Goal: Task Accomplishment & Management: Manage account settings

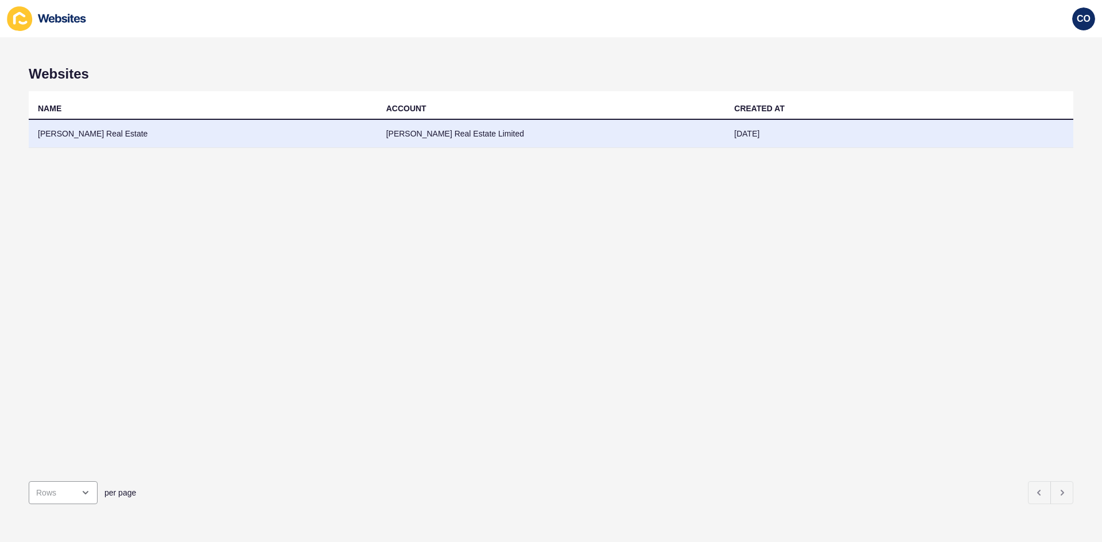
click at [86, 133] on td "McLeod Real Estate" at bounding box center [203, 134] width 348 height 28
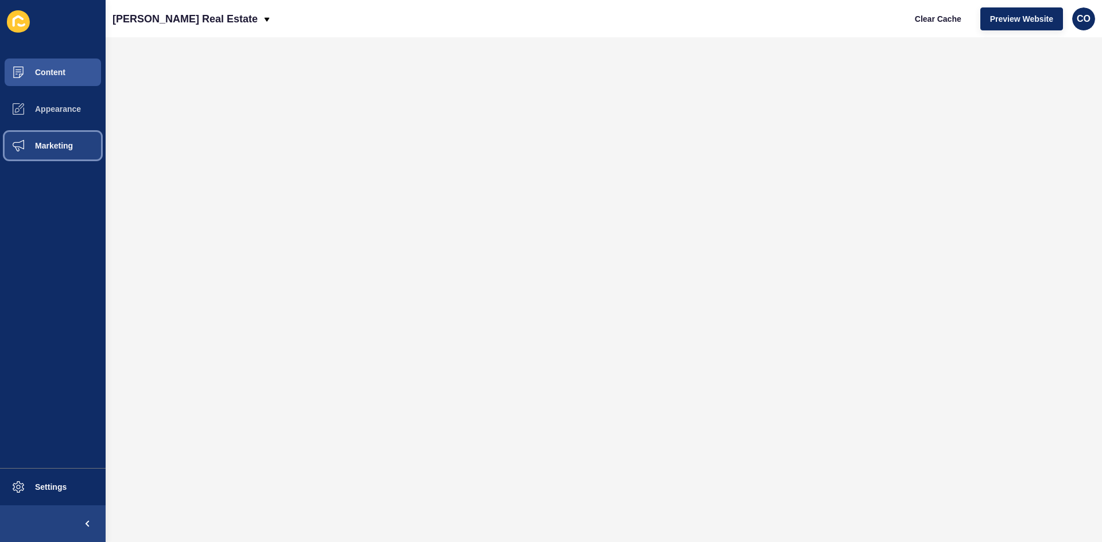
click at [75, 139] on button "Marketing" at bounding box center [53, 145] width 106 height 37
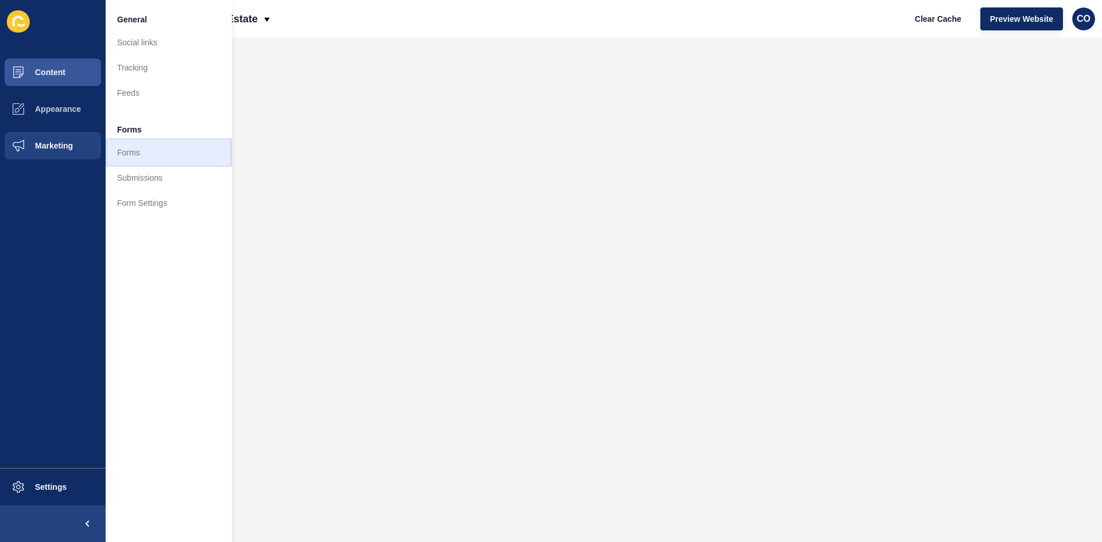
click at [129, 142] on link "Forms" at bounding box center [169, 152] width 126 height 25
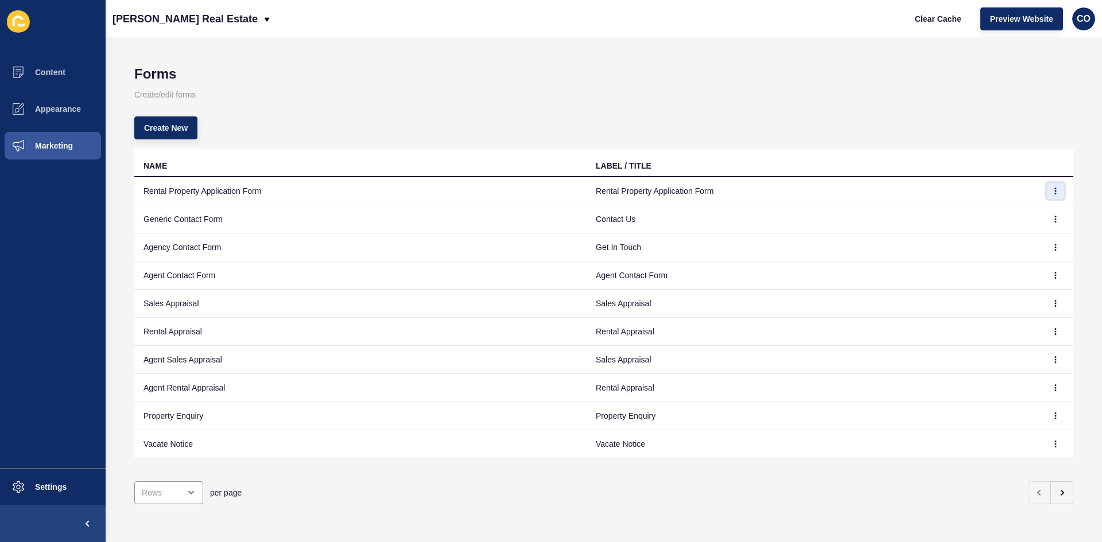
click at [881, 190] on icon "button" at bounding box center [1055, 191] width 7 height 7
click at [881, 214] on link "Edit" at bounding box center [1015, 213] width 80 height 25
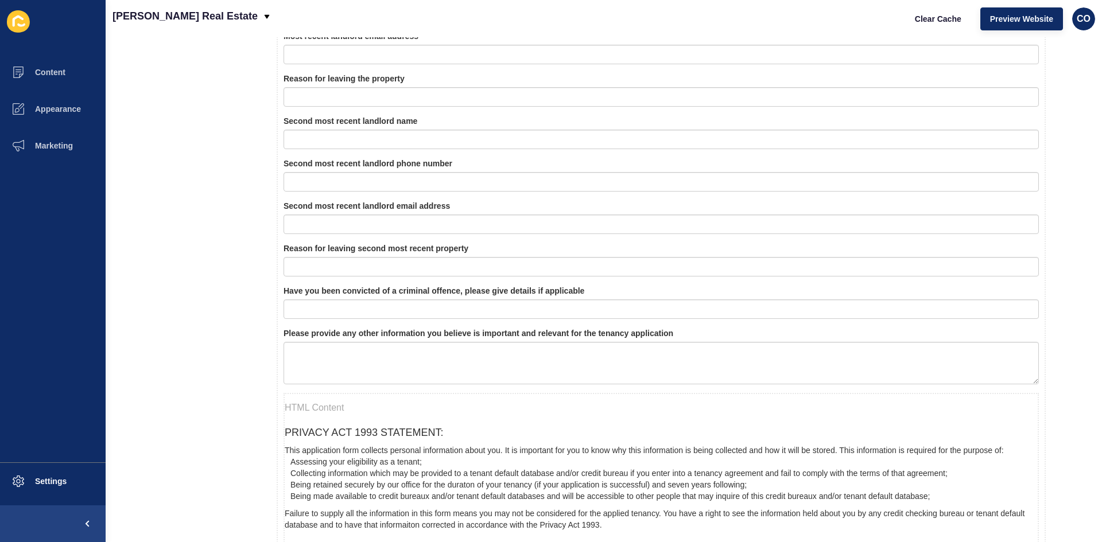
scroll to position [2124, 0]
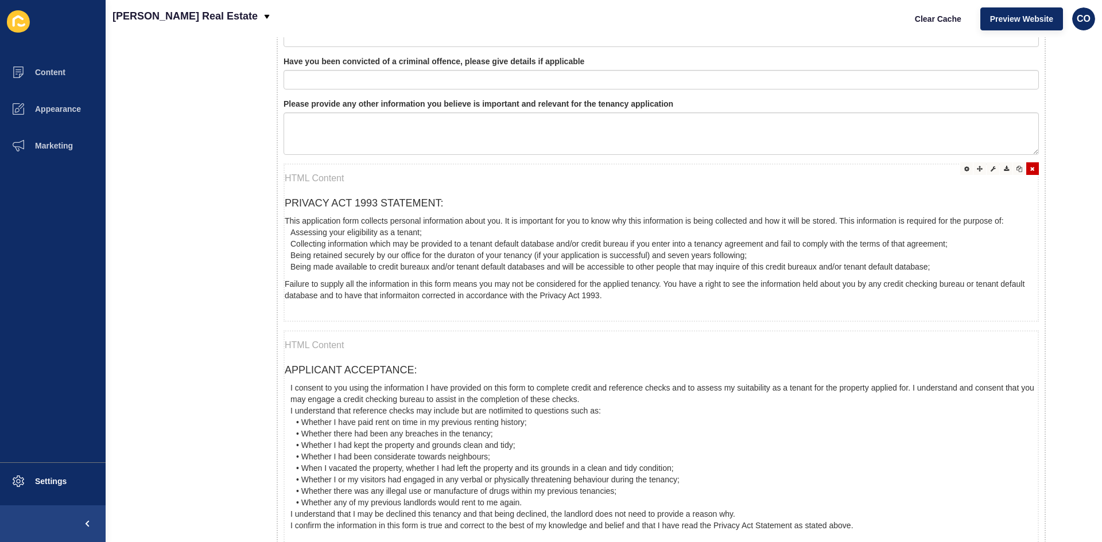
click at [336, 213] on div "PRIVACY ACT 1993 STATEMENT: This application form collects personal information…" at bounding box center [661, 243] width 755 height 158
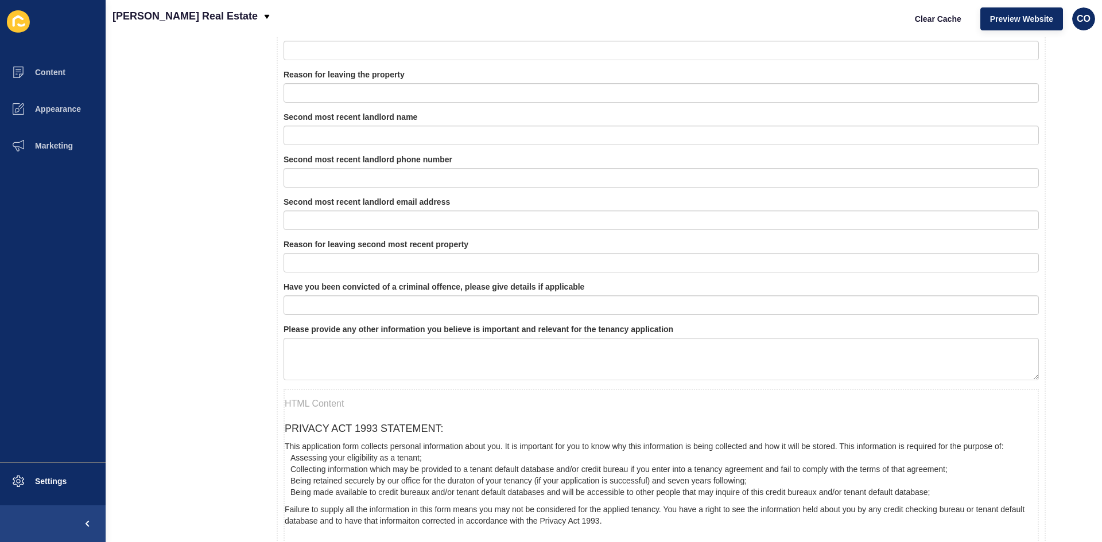
scroll to position [1967, 0]
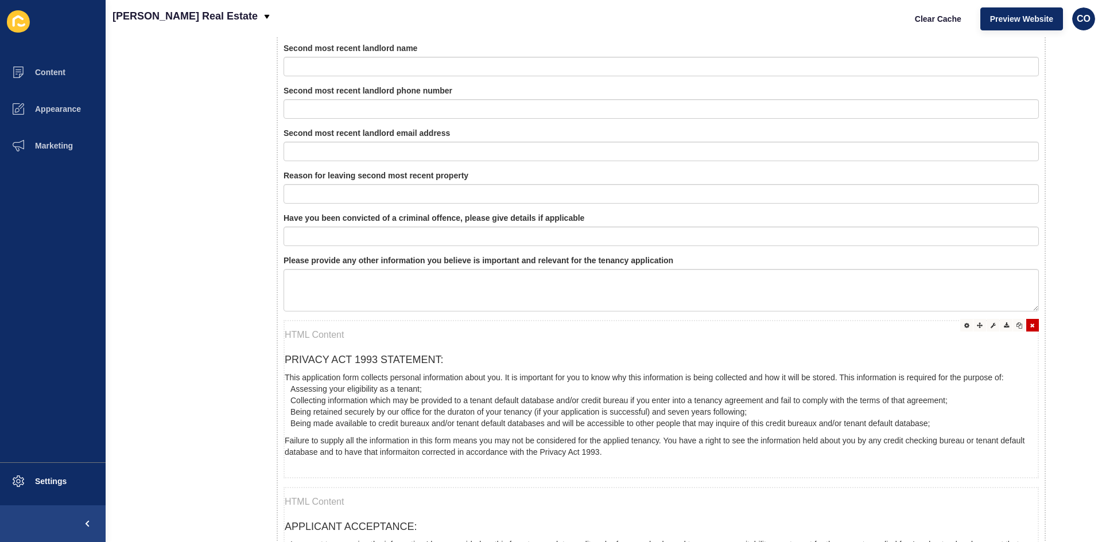
click at [331, 340] on p at bounding box center [661, 335] width 753 height 28
click at [881, 329] on div at bounding box center [966, 325] width 13 height 13
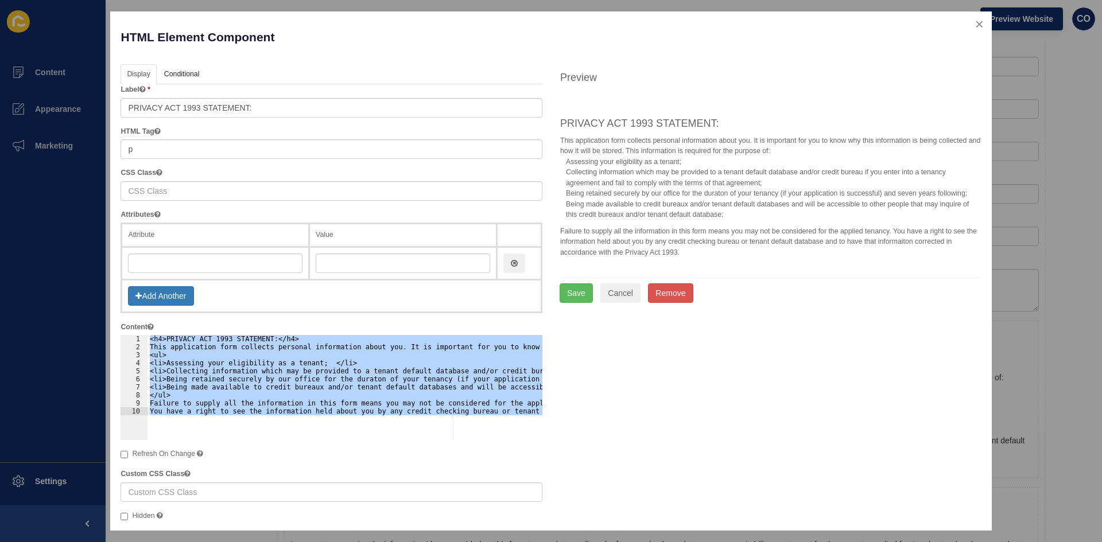
drag, startPoint x: 678, startPoint y: 253, endPoint x: 549, endPoint y: 120, distance: 184.7
click at [551, 120] on div "Preview PRIVACY ACT 1993 STATEMENT: This application form collects personal inf…" at bounding box center [770, 183] width 439 height 239
copy div "PRIVACY ACT 1993 STATEMENT: This application form collects personal information…"
click at [881, 26] on button "close" at bounding box center [980, 24] width 24 height 24
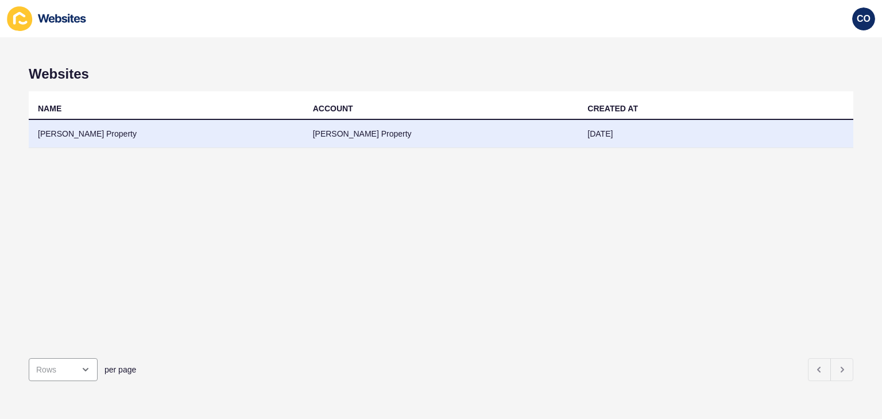
click at [79, 136] on td "[PERSON_NAME] Property" at bounding box center [166, 134] width 275 height 28
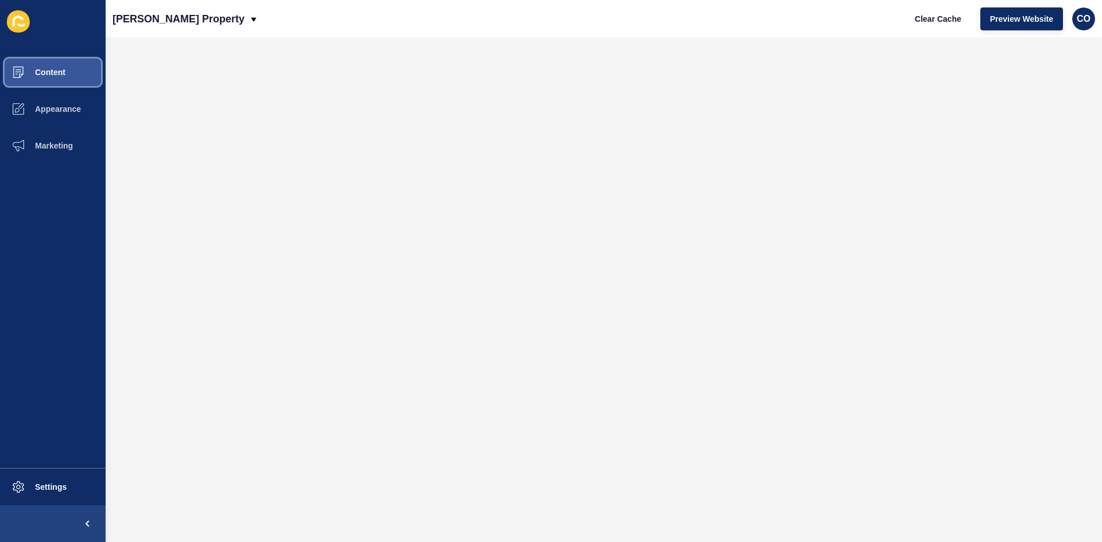
click at [64, 76] on span "Content" at bounding box center [31, 72] width 67 height 9
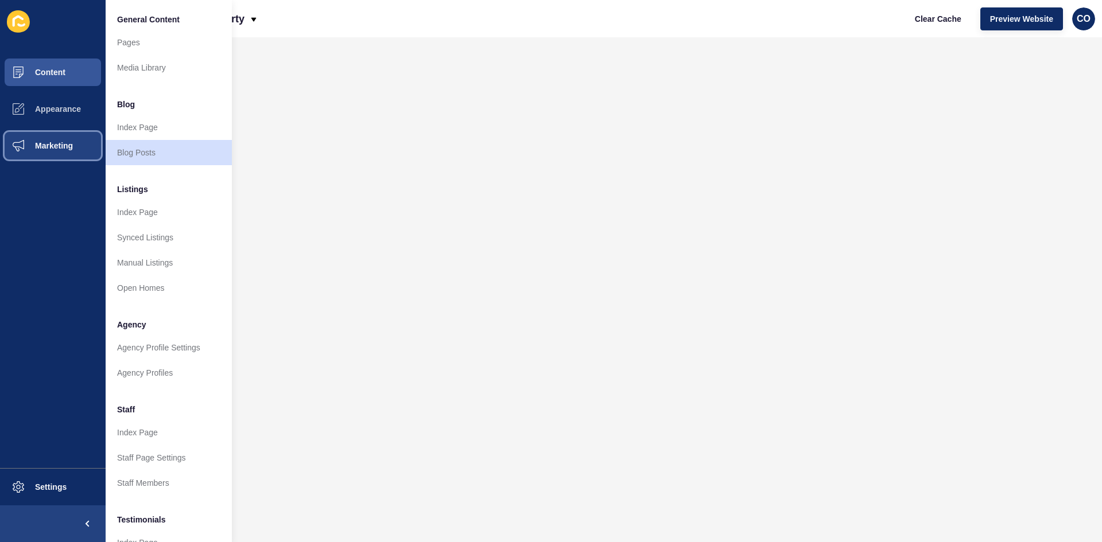
click at [64, 149] on span "Marketing" at bounding box center [35, 145] width 75 height 9
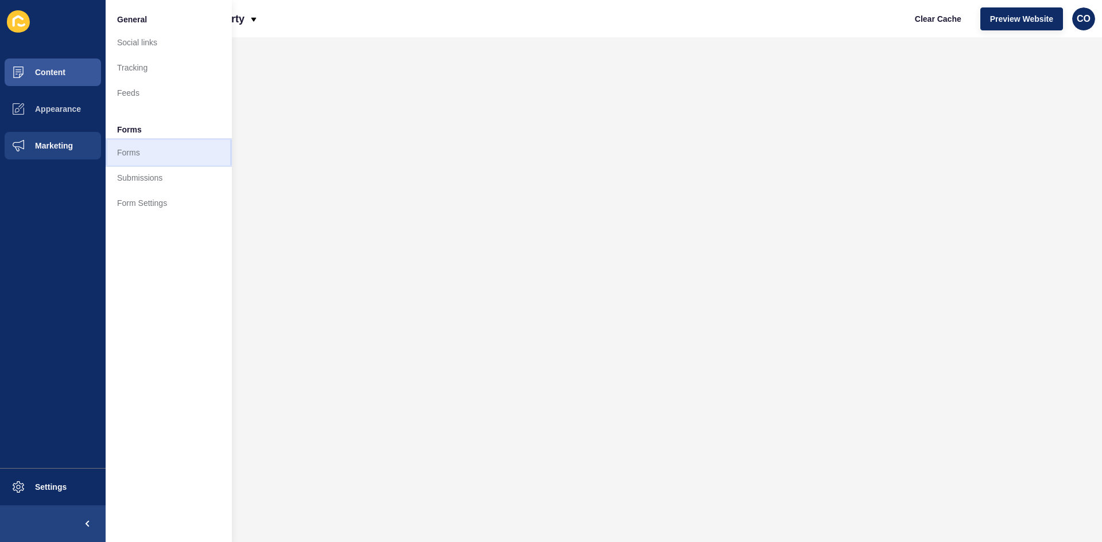
drag, startPoint x: 127, startPoint y: 152, endPoint x: 175, endPoint y: 160, distance: 49.0
click at [127, 152] on link "Forms" at bounding box center [169, 152] width 126 height 25
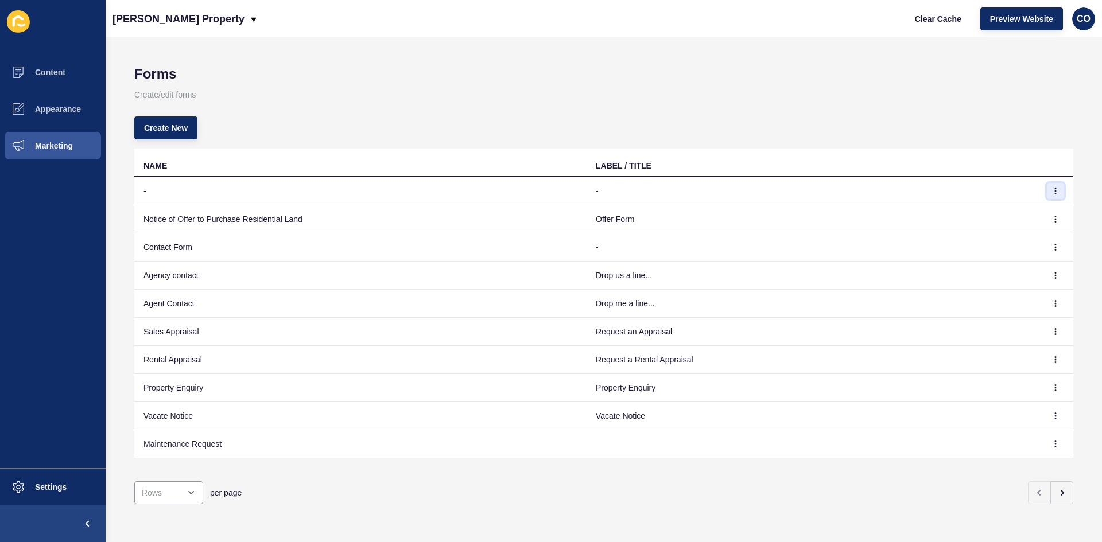
click at [881, 192] on icon "button" at bounding box center [1055, 191] width 7 height 7
click at [881, 216] on link "Edit" at bounding box center [1015, 213] width 80 height 25
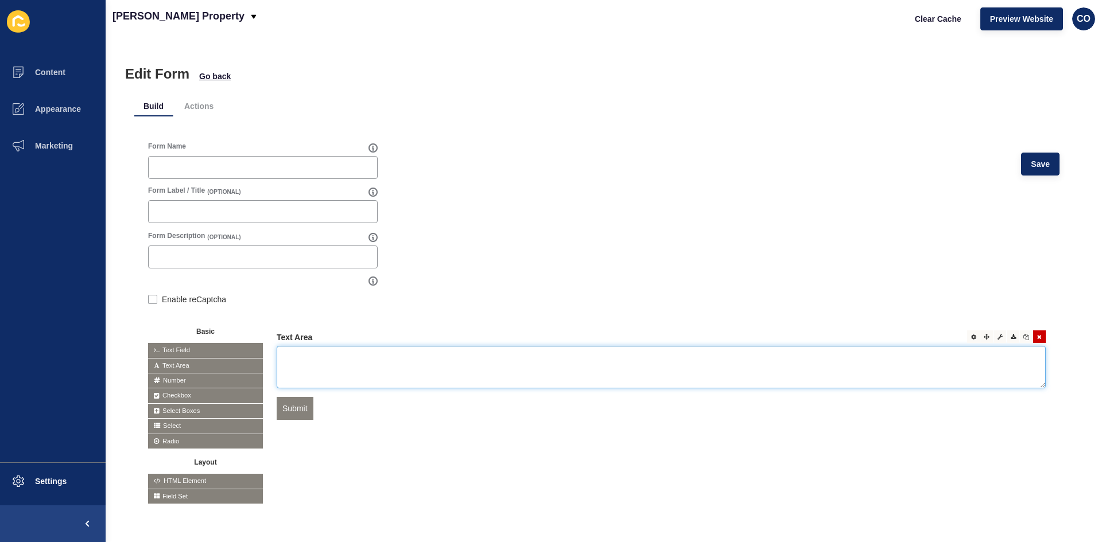
click at [321, 367] on textarea at bounding box center [661, 367] width 769 height 42
click at [299, 366] on textarea at bounding box center [661, 367] width 769 height 42
click at [881, 340] on div at bounding box center [973, 337] width 13 height 13
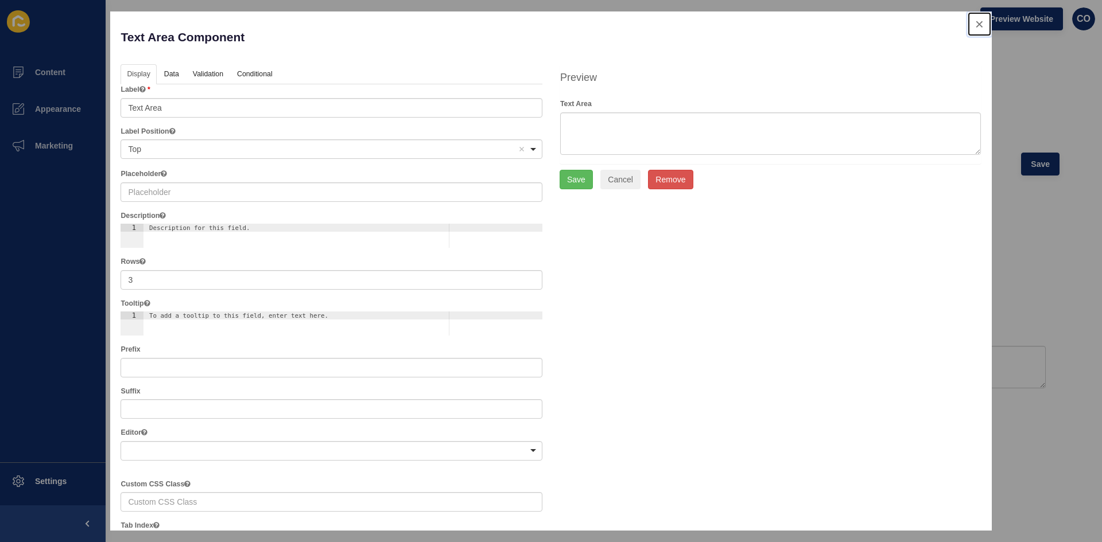
click at [881, 26] on button "close" at bounding box center [980, 24] width 24 height 24
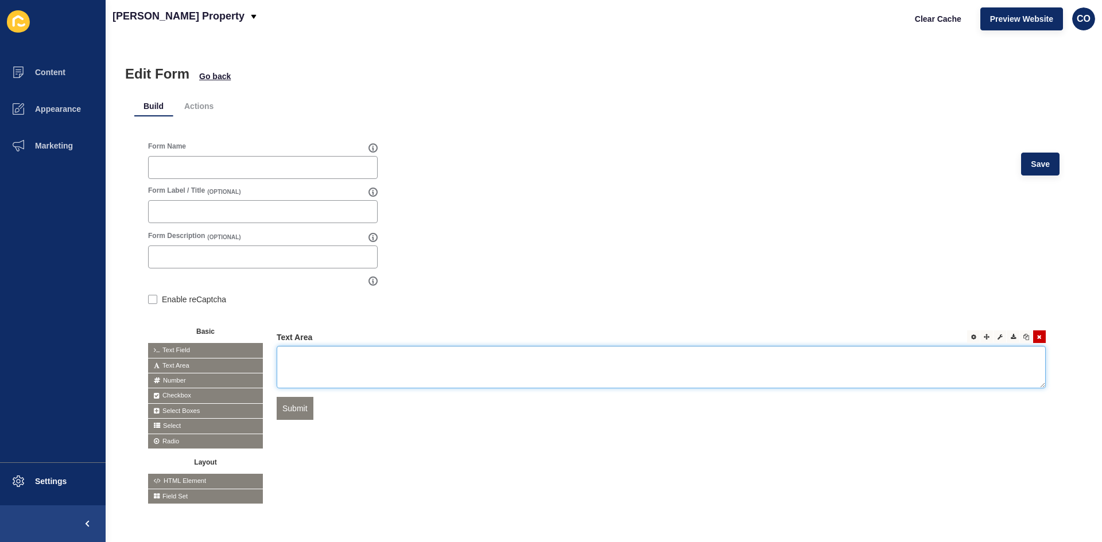
click at [343, 364] on textarea at bounding box center [661, 367] width 769 height 42
click at [317, 358] on textarea at bounding box center [661, 367] width 769 height 42
type textarea "R"
click at [328, 366] on textarea at bounding box center [661, 367] width 769 height 42
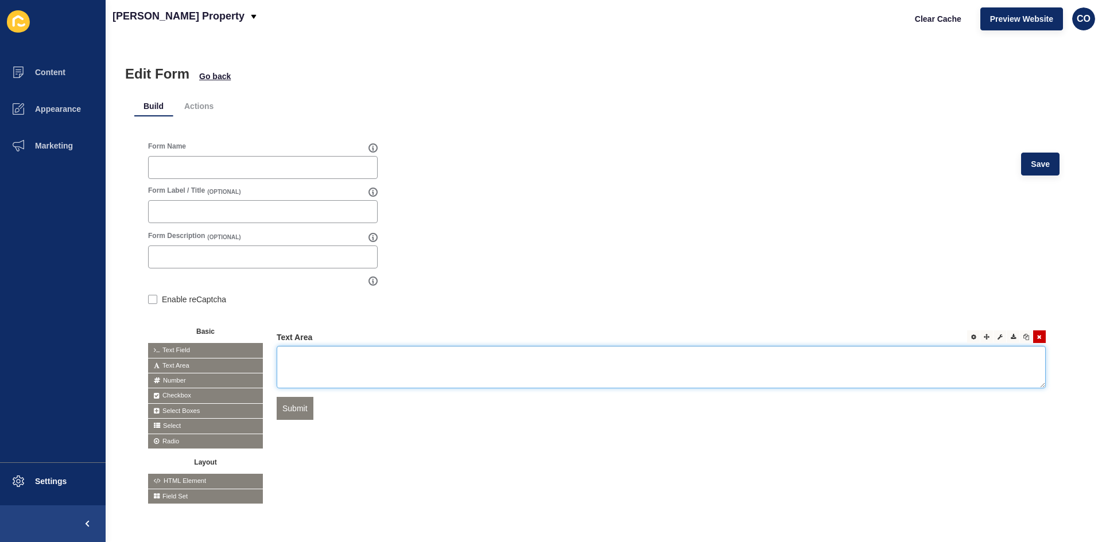
paste textarea "Purchaser Full Name"
type textarea "Purchaser Full Name"
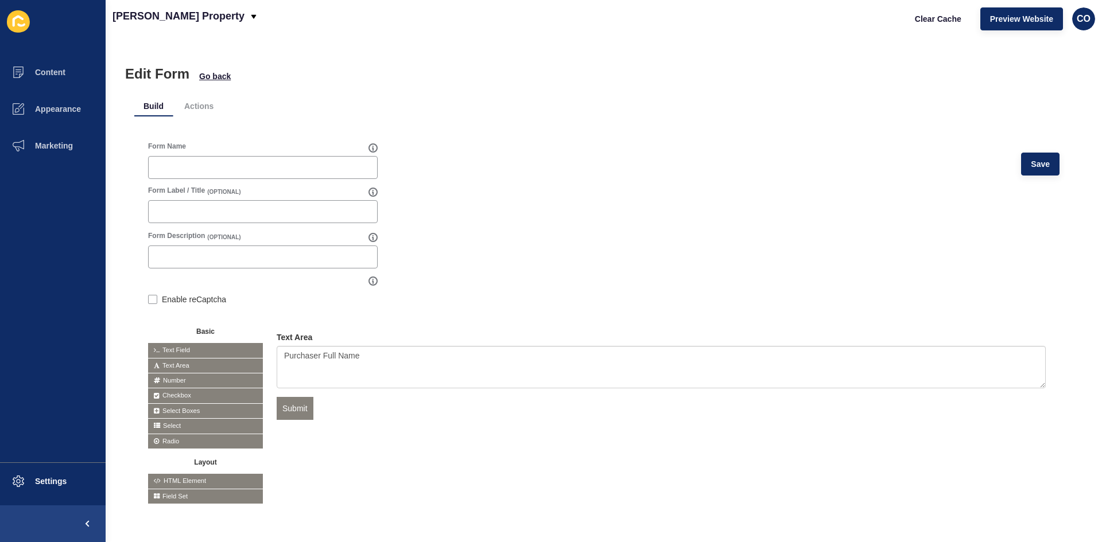
click at [502, 418] on div "Edit Edit Text Area Purchaser Full Name Submit" at bounding box center [661, 383] width 769 height 103
click at [881, 340] on div at bounding box center [973, 337] width 13 height 13
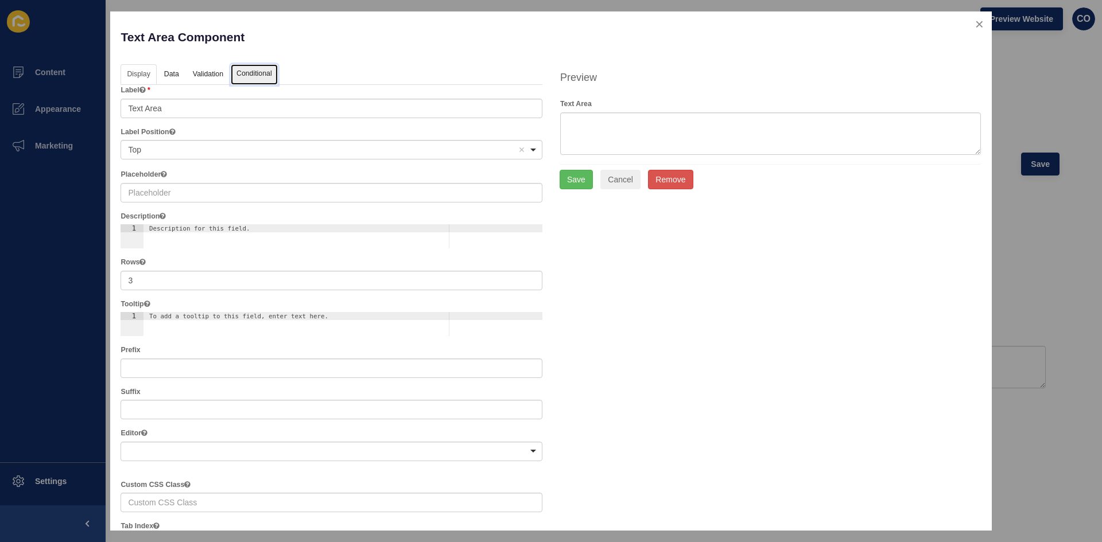
click at [254, 78] on link "Conditional" at bounding box center [254, 74] width 47 height 21
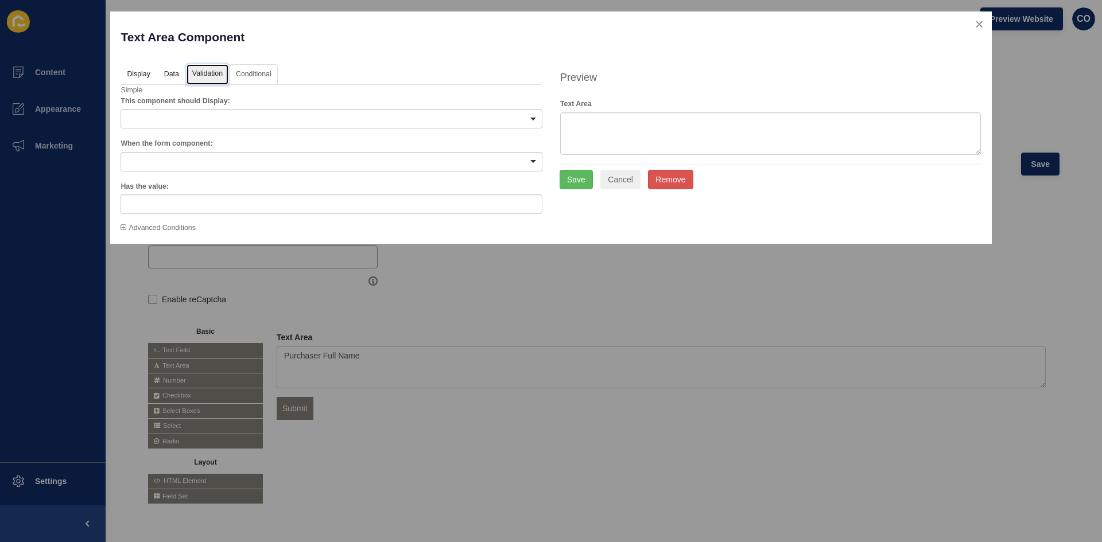
click at [214, 77] on link "Validation" at bounding box center [208, 74] width 42 height 21
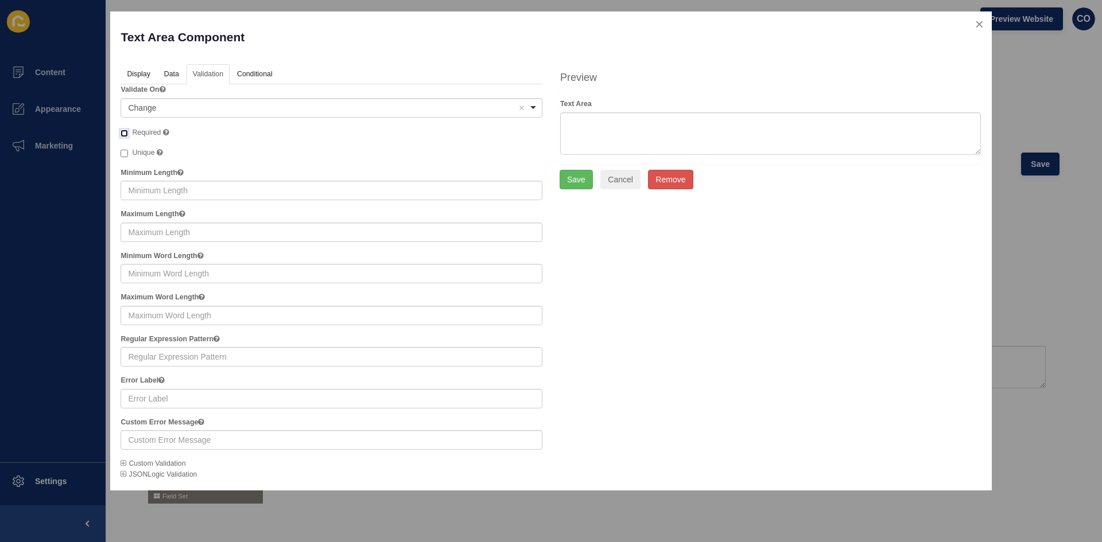
click at [125, 133] on input "Required" at bounding box center [124, 133] width 7 height 7
checkbox input "true"
click at [576, 184] on button "Save" at bounding box center [576, 180] width 33 height 20
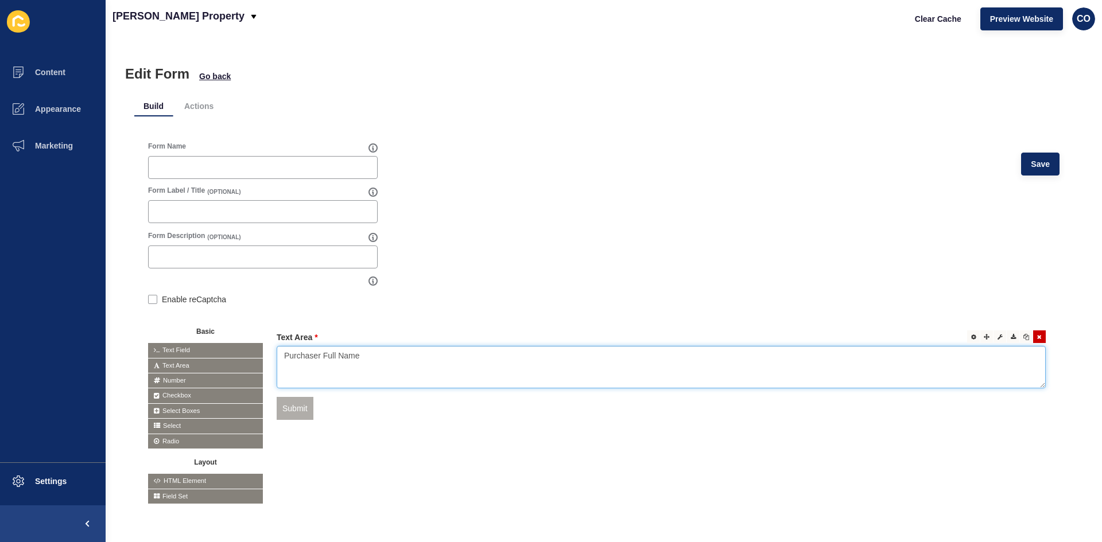
click at [332, 352] on textarea "Purchaser Full Name" at bounding box center [661, 367] width 769 height 42
click at [311, 338] on label "Text Area" at bounding box center [297, 337] width 41 height 11
click at [881, 337] on div at bounding box center [973, 337] width 13 height 13
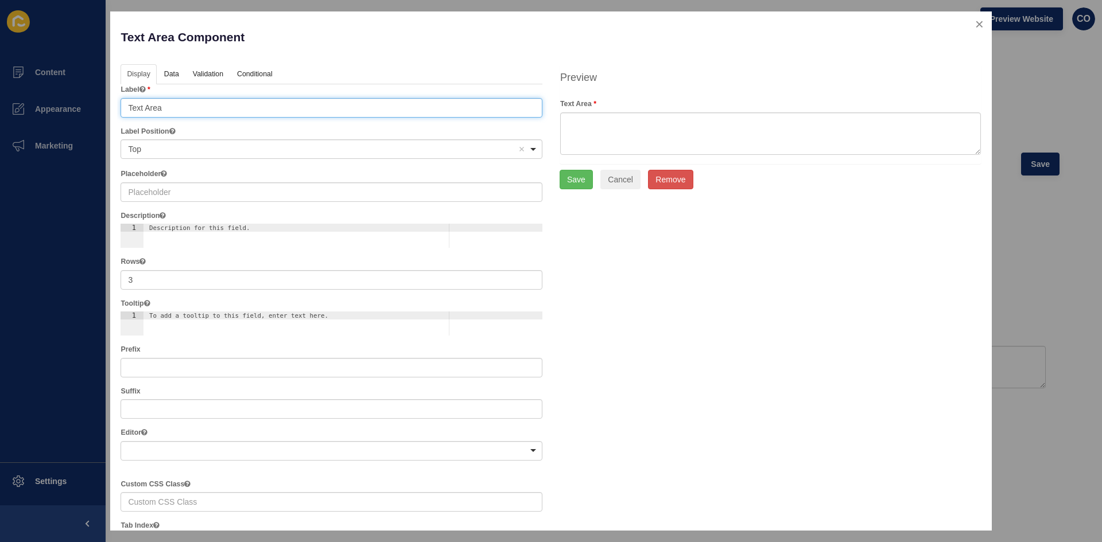
drag, startPoint x: 185, startPoint y: 107, endPoint x: 115, endPoint y: 107, distance: 70.6
click at [115, 107] on div "Text Area Component Help Display Data Validation API Conditional Logic Layout L…" at bounding box center [551, 270] width 882 height 519
paste input "Purchaser Full Name"
type input "Purchaser Full Name"
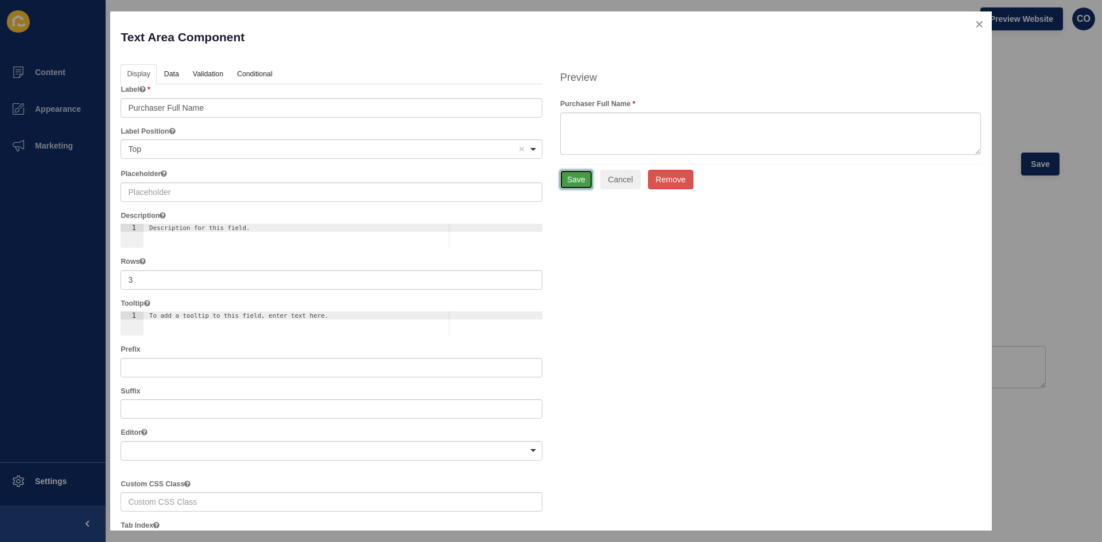
click at [581, 184] on button "Save" at bounding box center [576, 180] width 33 height 20
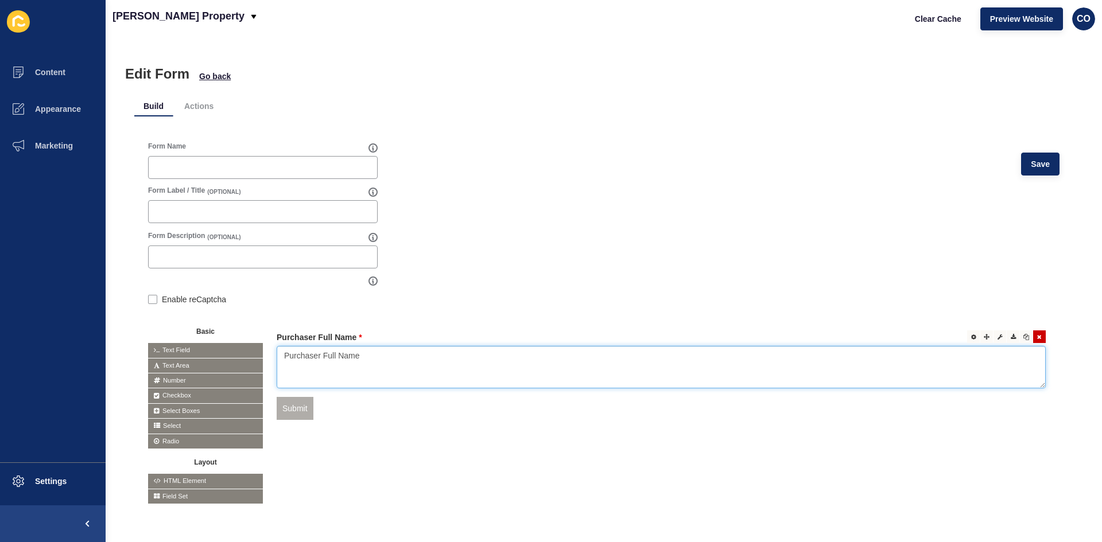
click at [377, 360] on textarea "Purchaser Full Name" at bounding box center [661, 367] width 769 height 42
drag, startPoint x: 338, startPoint y: 357, endPoint x: 278, endPoint y: 358, distance: 59.1
click at [278, 358] on textarea "Purchaser Full Name" at bounding box center [661, 367] width 769 height 42
click at [881, 340] on div at bounding box center [973, 337] width 13 height 13
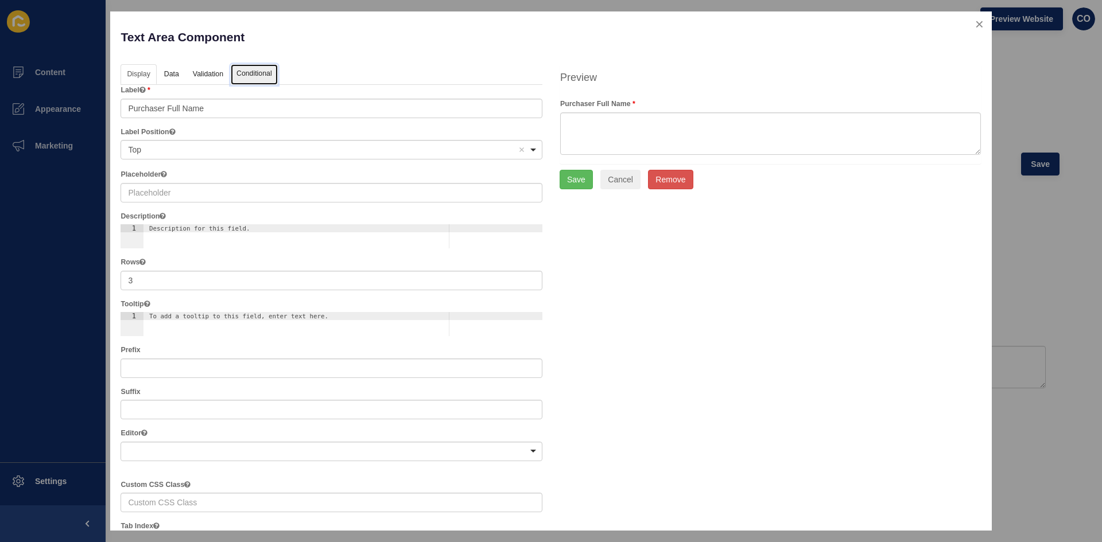
click at [255, 75] on link "Conditional" at bounding box center [254, 74] width 47 height 21
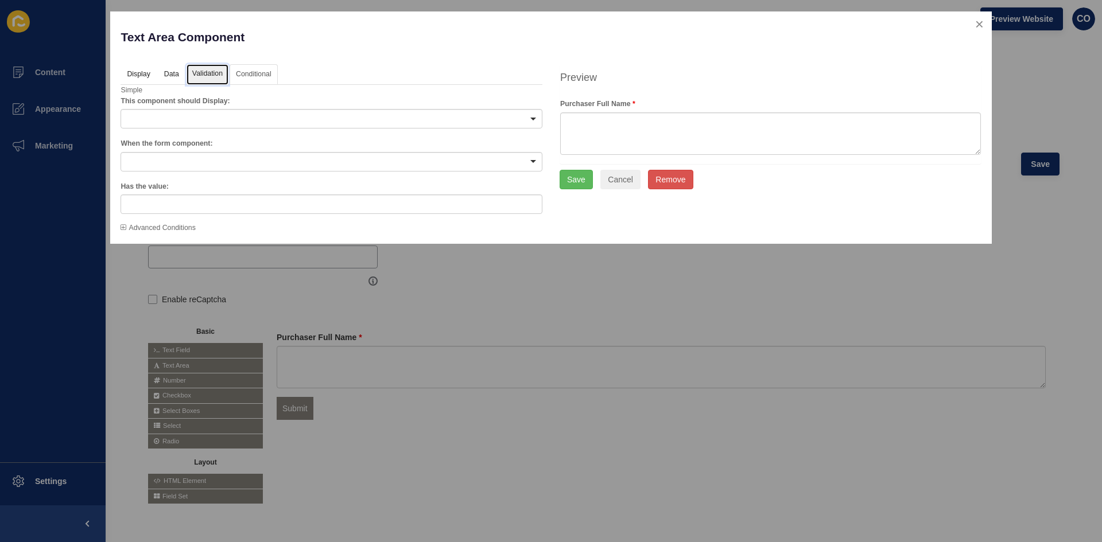
click at [211, 76] on link "Validation" at bounding box center [208, 74] width 42 height 21
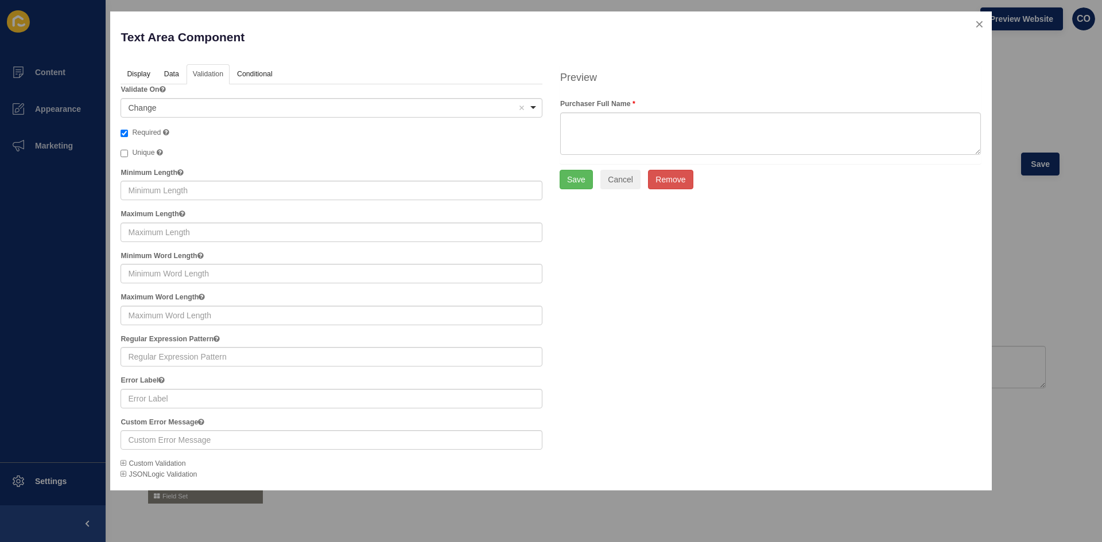
click at [123, 418] on icon at bounding box center [124, 463] width 6 height 7
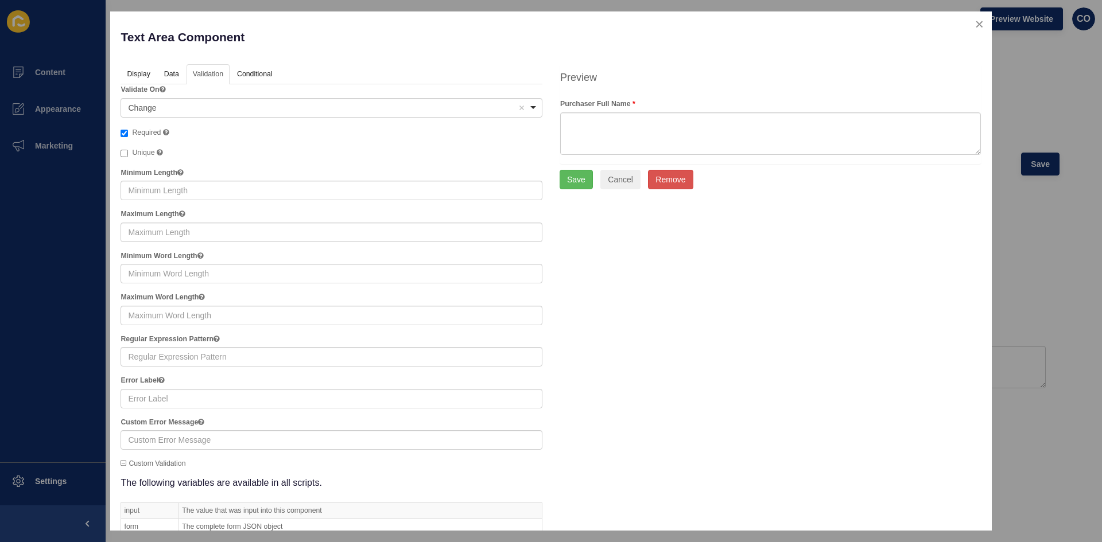
click at [123, 418] on icon at bounding box center [124, 463] width 6 height 7
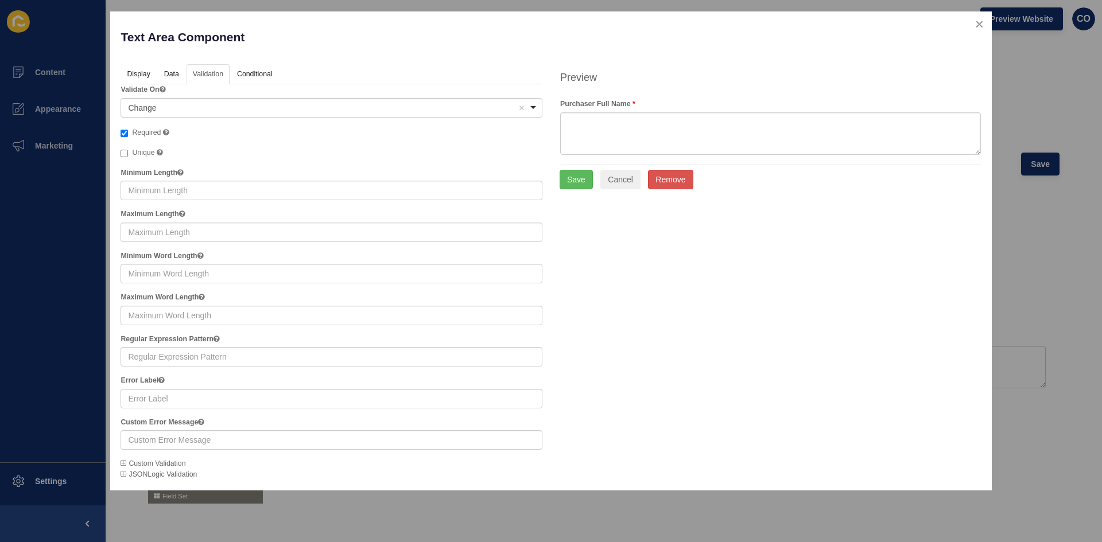
click at [122, 418] on icon at bounding box center [124, 474] width 6 height 7
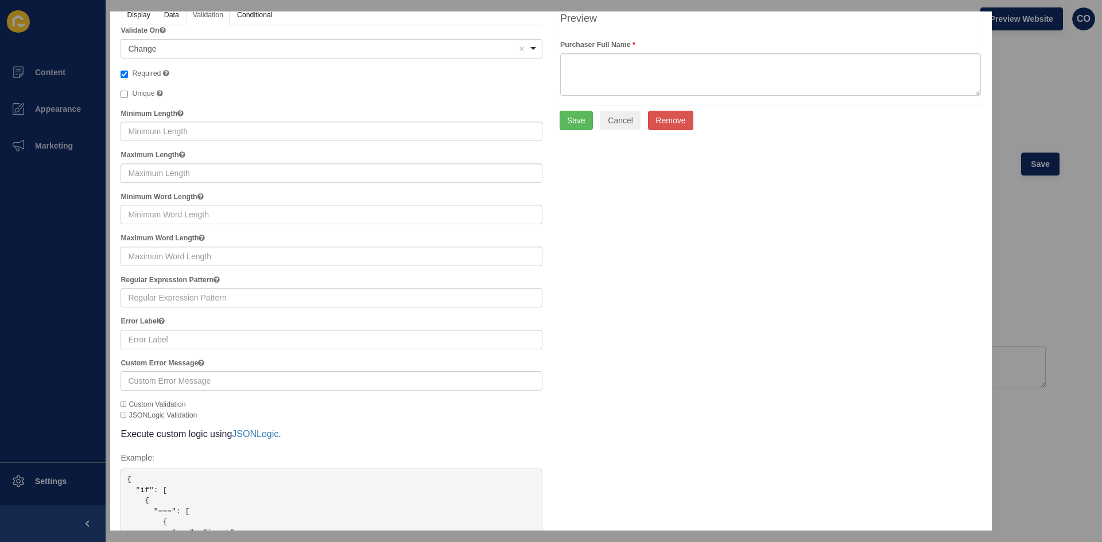
scroll to position [115, 0]
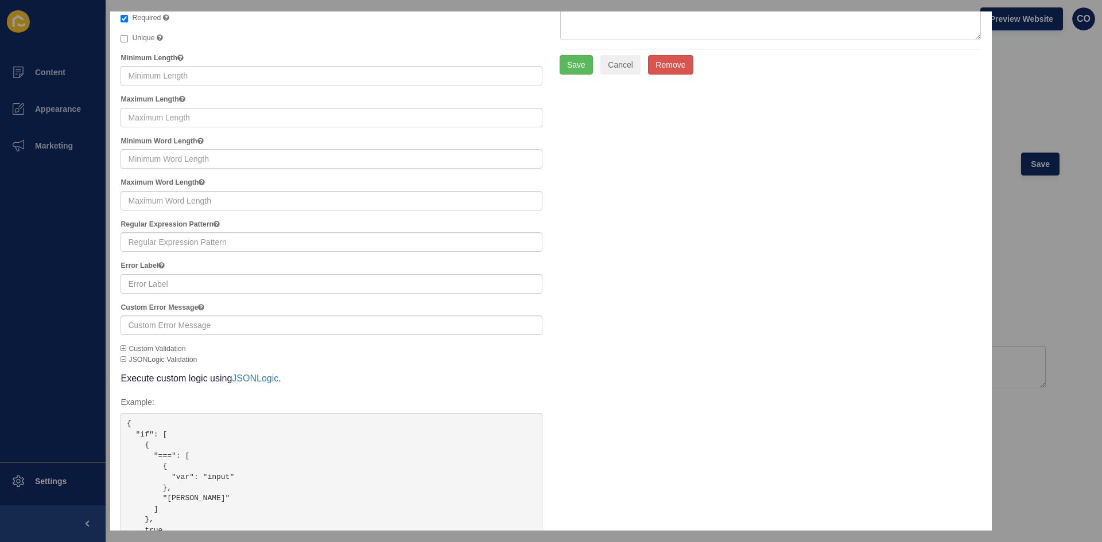
click at [122, 360] on icon at bounding box center [124, 359] width 6 height 7
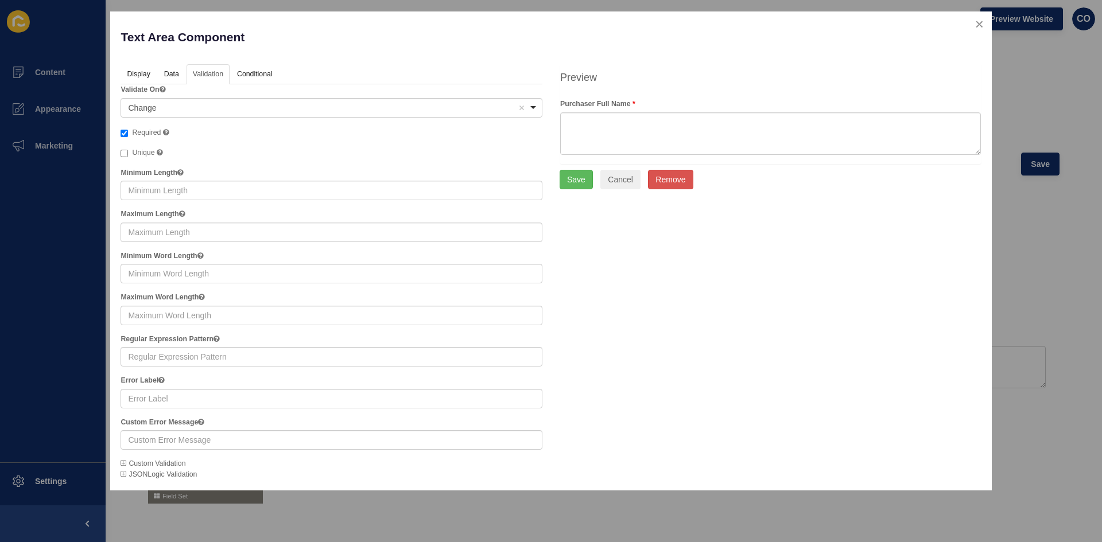
click at [125, 418] on icon at bounding box center [124, 463] width 6 height 7
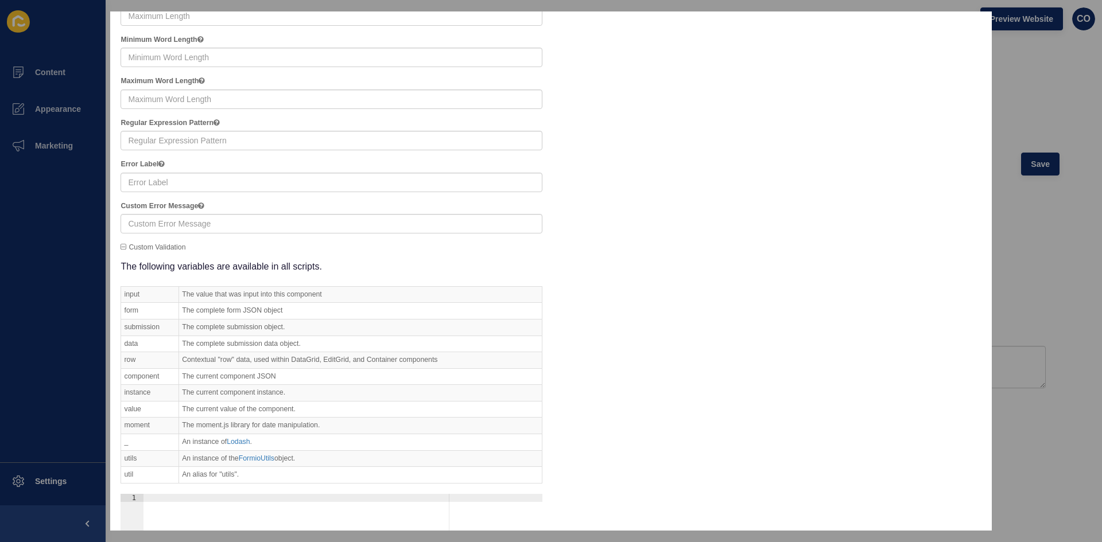
scroll to position [230, 0]
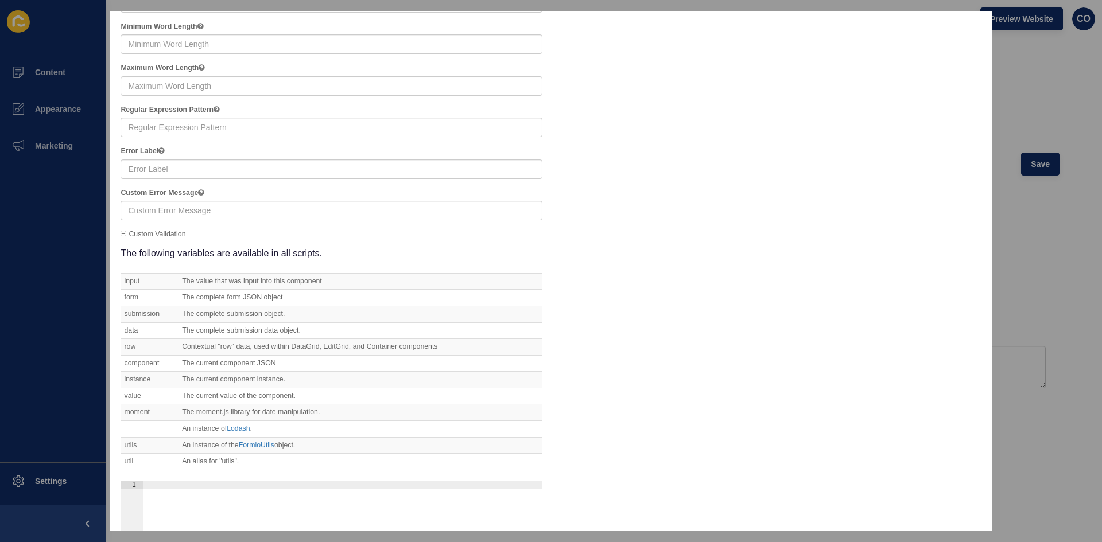
click at [123, 233] on icon at bounding box center [124, 234] width 6 height 7
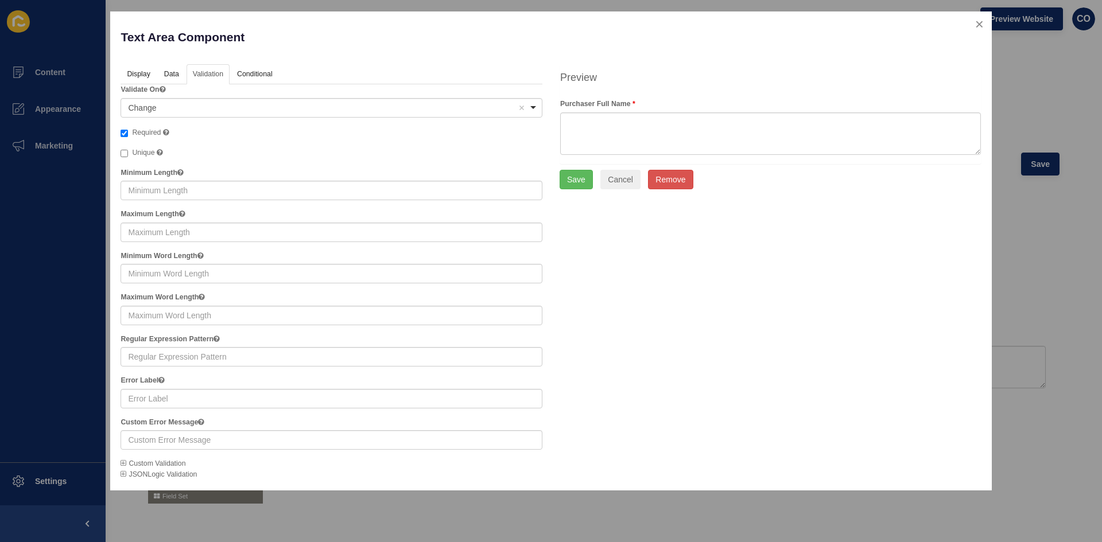
click at [130, 154] on label "Unique" at bounding box center [142, 153] width 42 height 11
click at [128, 154] on input "Unique" at bounding box center [124, 153] width 7 height 7
click at [122, 152] on input "Unique" at bounding box center [124, 153] width 7 height 7
checkbox input "false"
click at [182, 105] on div "Change Remove item" at bounding box center [322, 107] width 389 height 11
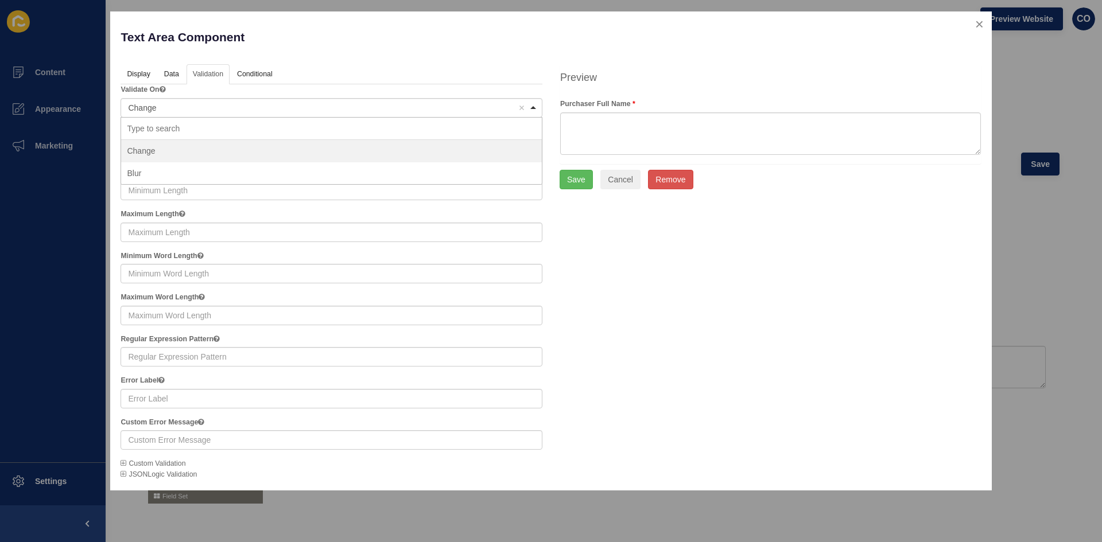
click at [698, 312] on div "Display Data Validation API Conditional Logic Layout Label Purchaser Full Name …" at bounding box center [551, 272] width 878 height 416
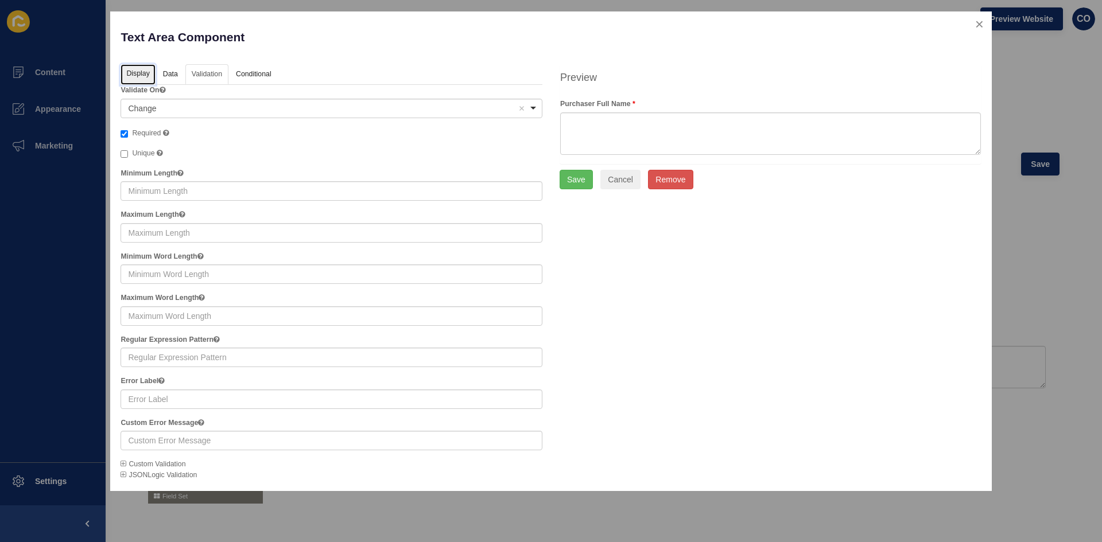
click at [134, 74] on link "Display" at bounding box center [138, 74] width 34 height 21
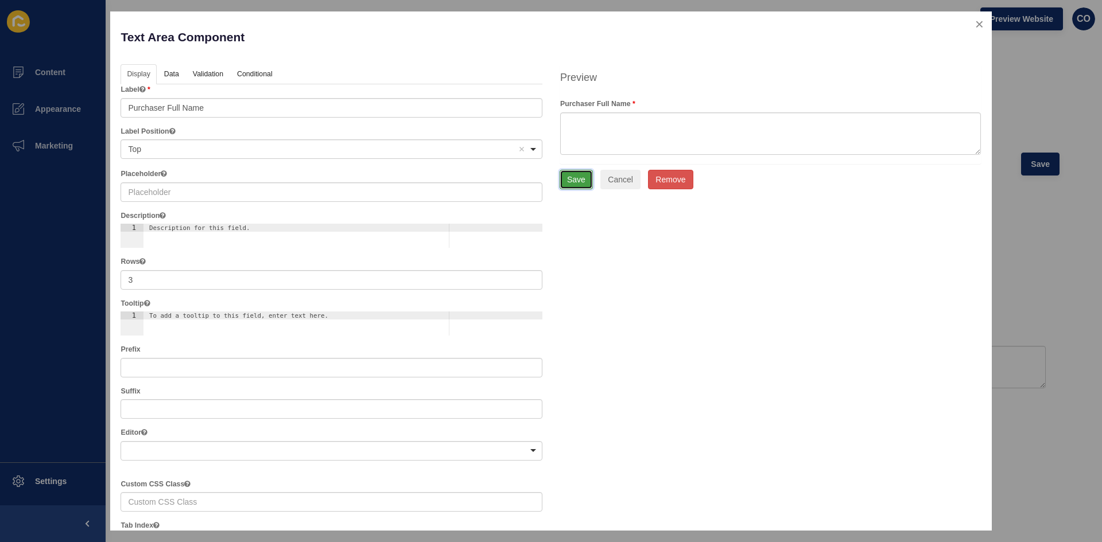
click at [575, 183] on button "Save" at bounding box center [576, 180] width 33 height 20
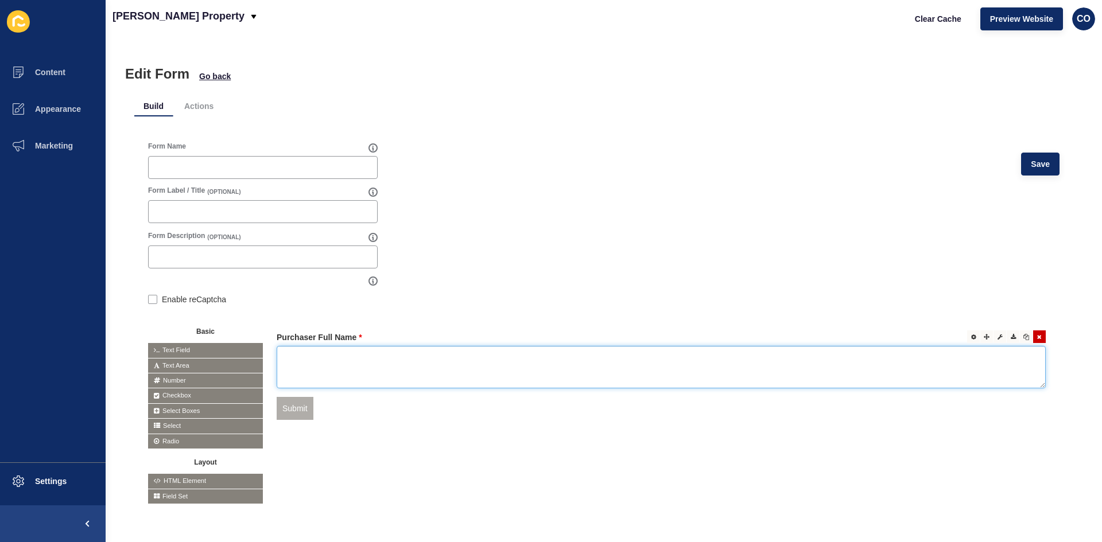
click at [312, 364] on textarea at bounding box center [661, 367] width 769 height 42
click at [881, 340] on div at bounding box center [1039, 337] width 13 height 13
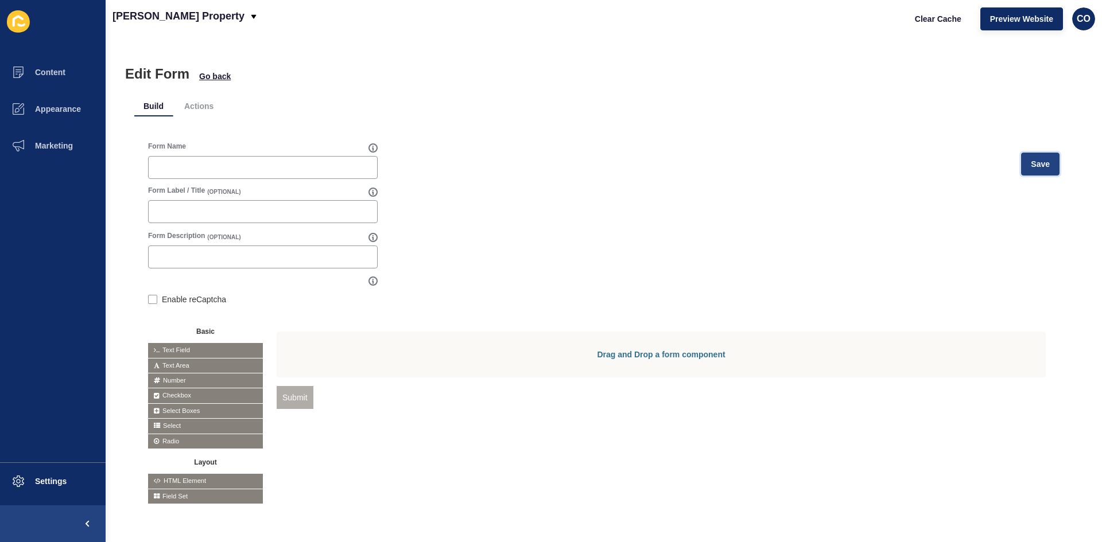
click at [881, 170] on button "Save" at bounding box center [1040, 164] width 38 height 23
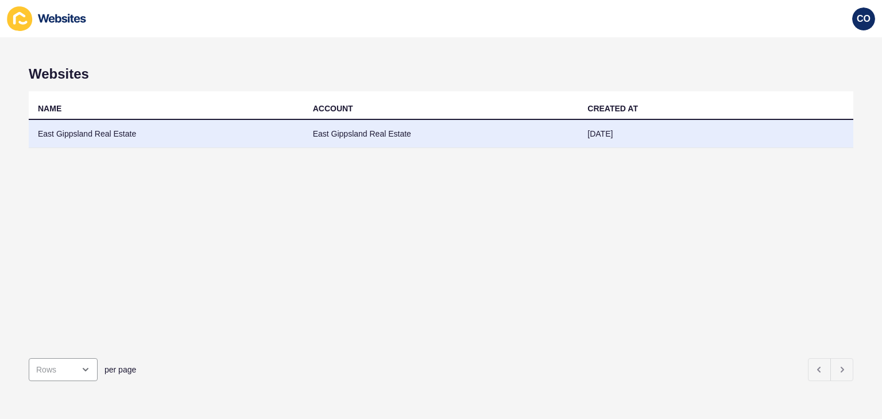
click at [96, 136] on td "East Gippsland Real Estate" at bounding box center [166, 134] width 275 height 28
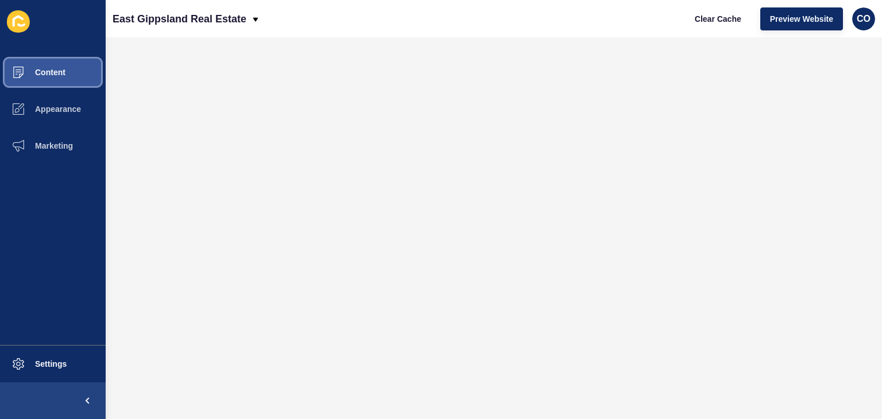
click at [68, 69] on button "Content" at bounding box center [53, 72] width 106 height 37
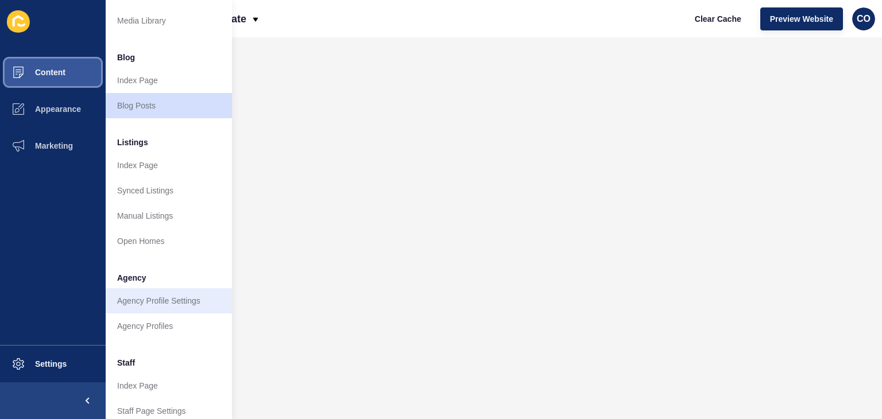
scroll to position [115, 0]
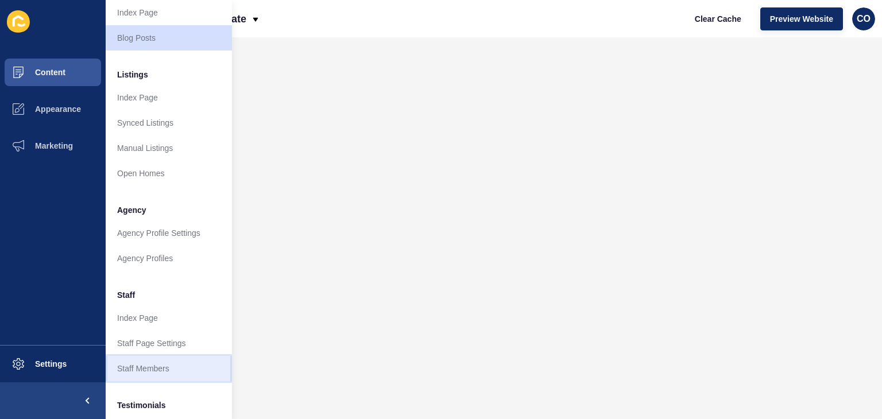
click at [168, 371] on link "Staff Members" at bounding box center [169, 368] width 126 height 25
